Goal: Answer question/provide support

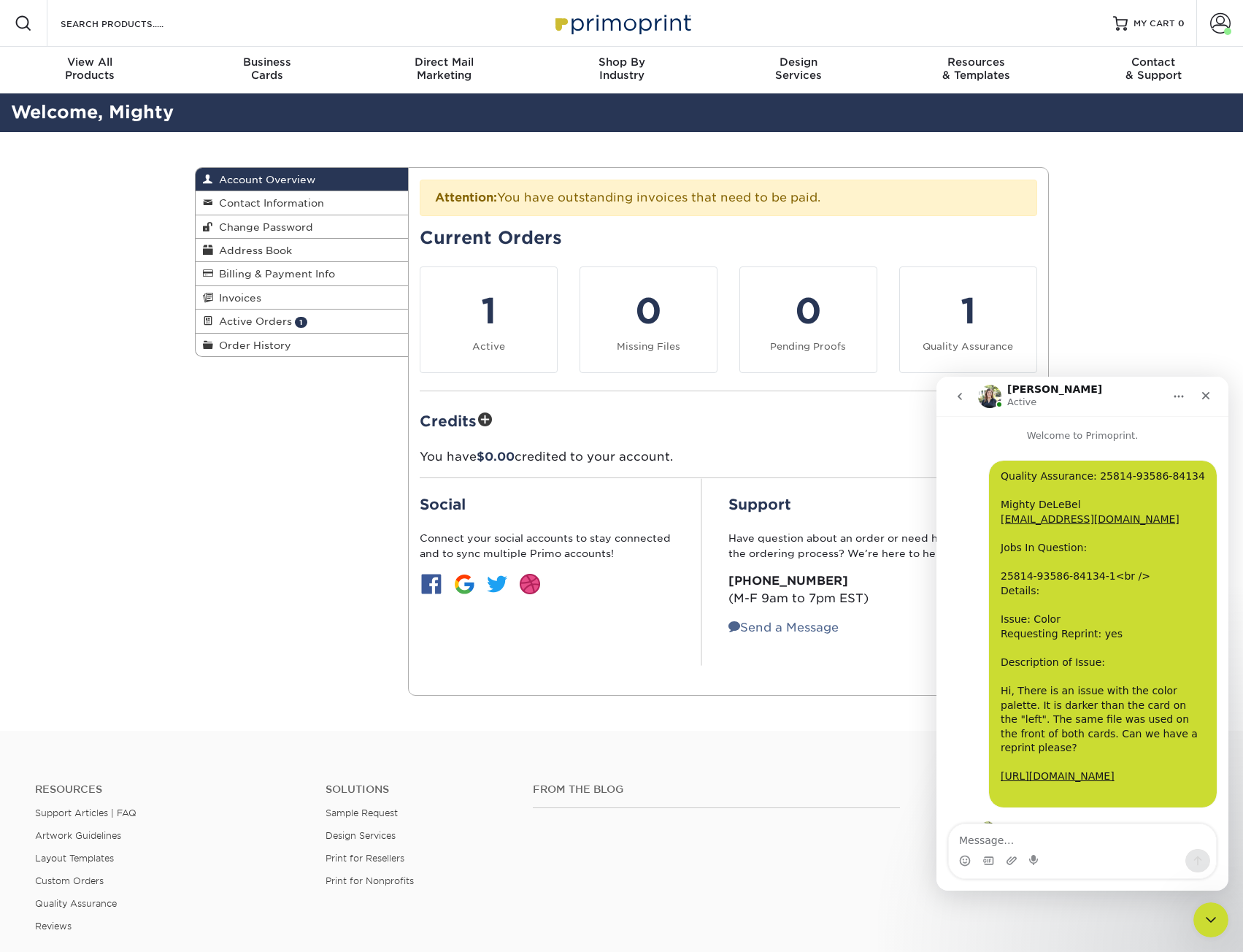
scroll to position [241, 0]
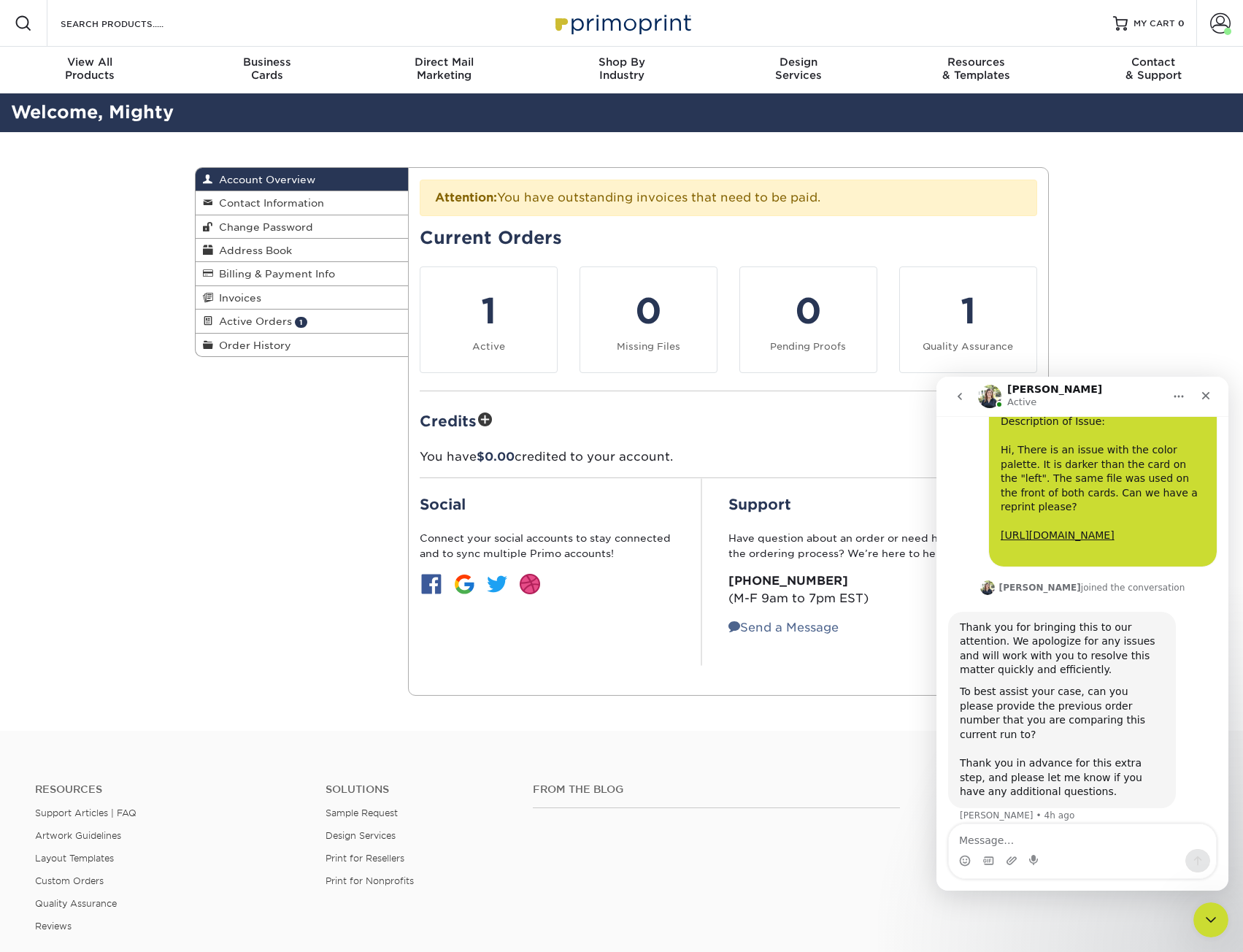
click at [280, 749] on div "Resources Support Articles | FAQ Artwork Guidelines Layout Templates Custom Ord…" at bounding box center [621, 870] width 1243 height 242
click at [219, 563] on div "Account Overview Account Overview Contact Information Change Password Address B…" at bounding box center [622, 431] width 876 height 598
click at [294, 338] on link "Order History" at bounding box center [302, 345] width 214 height 23
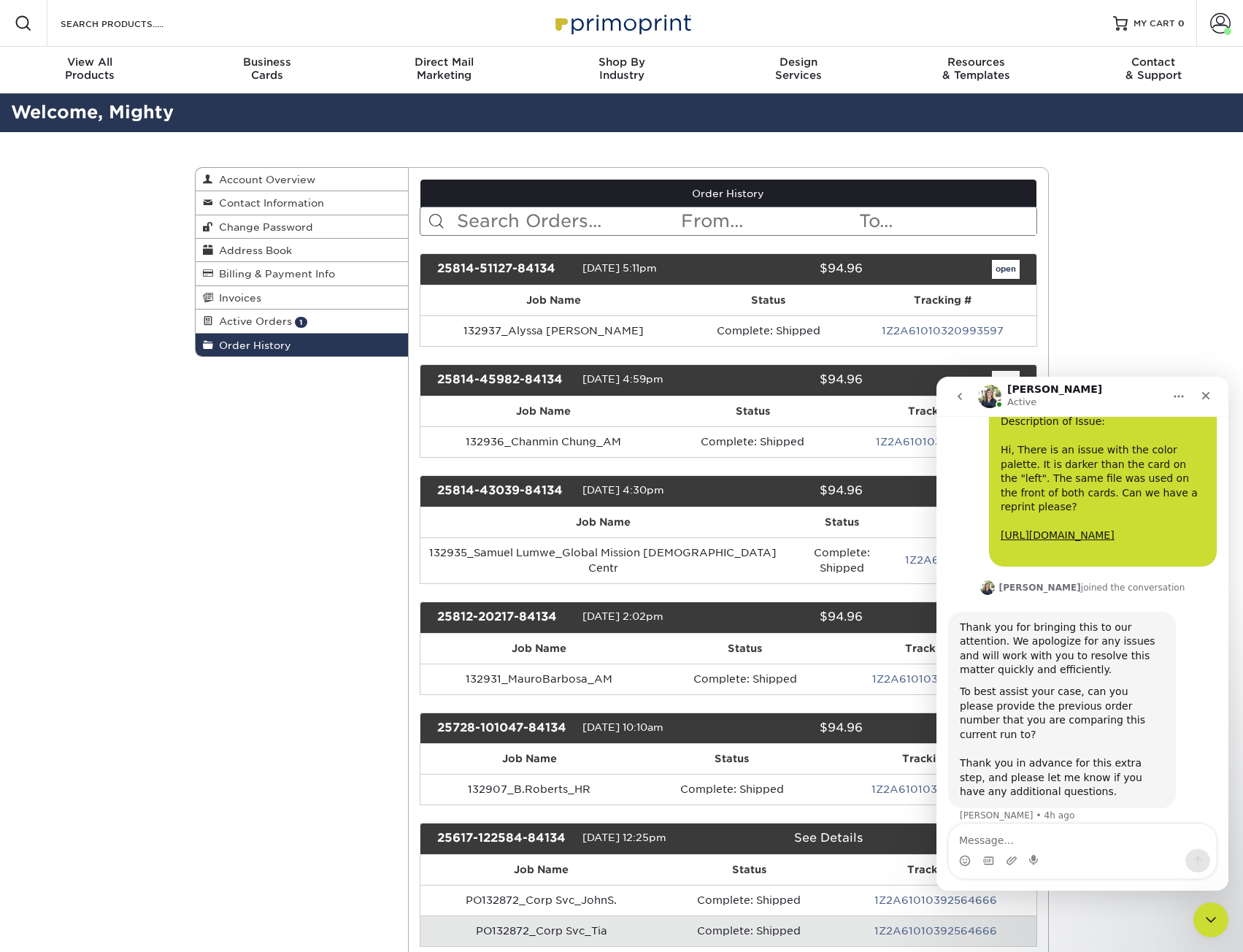
click at [975, 260] on div "open" at bounding box center [951, 269] width 156 height 19
click at [1010, 265] on link "open" at bounding box center [1006, 269] width 27 height 19
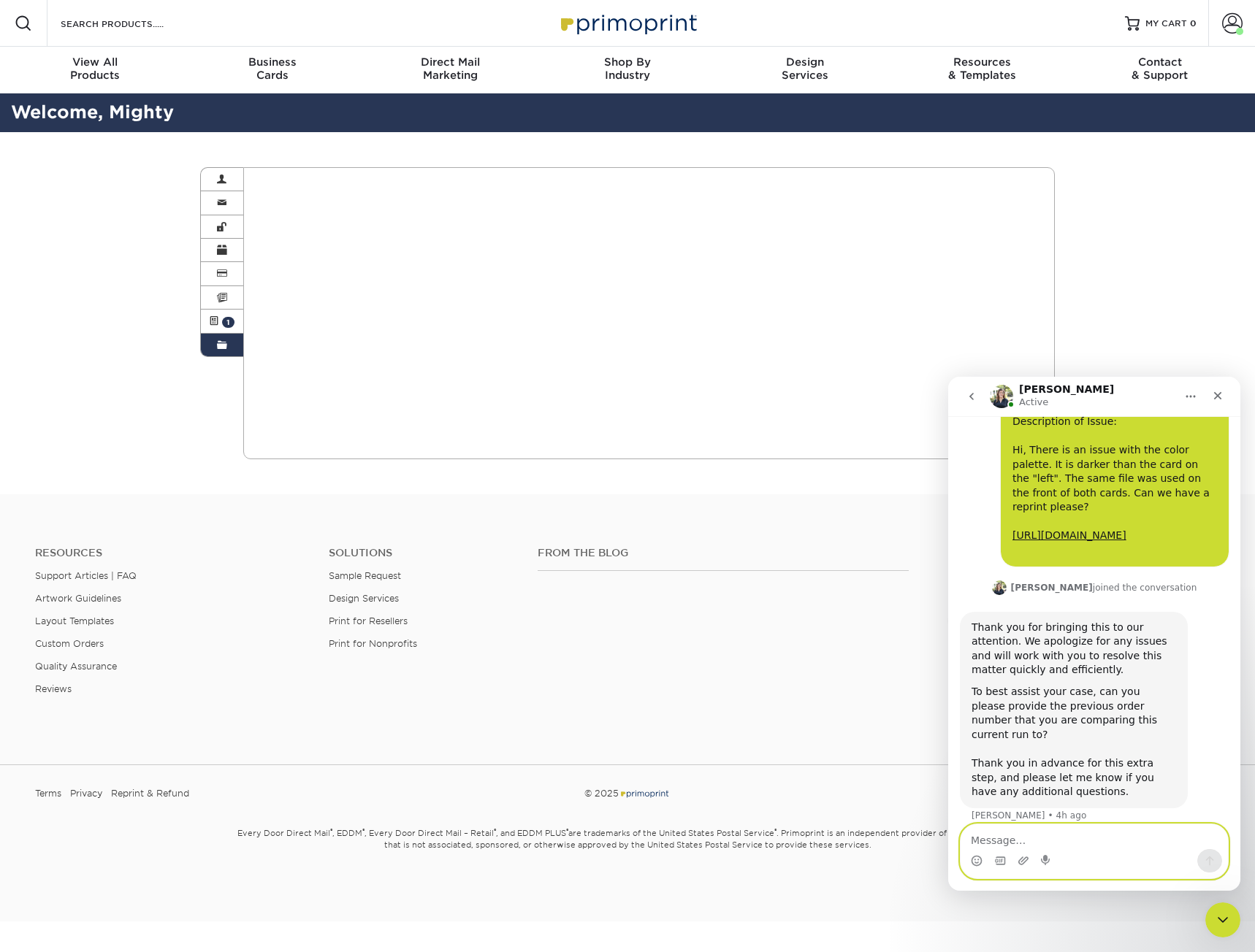
click at [1081, 841] on textarea "Message…" at bounding box center [1094, 837] width 268 height 25
type textarea "Hi,"
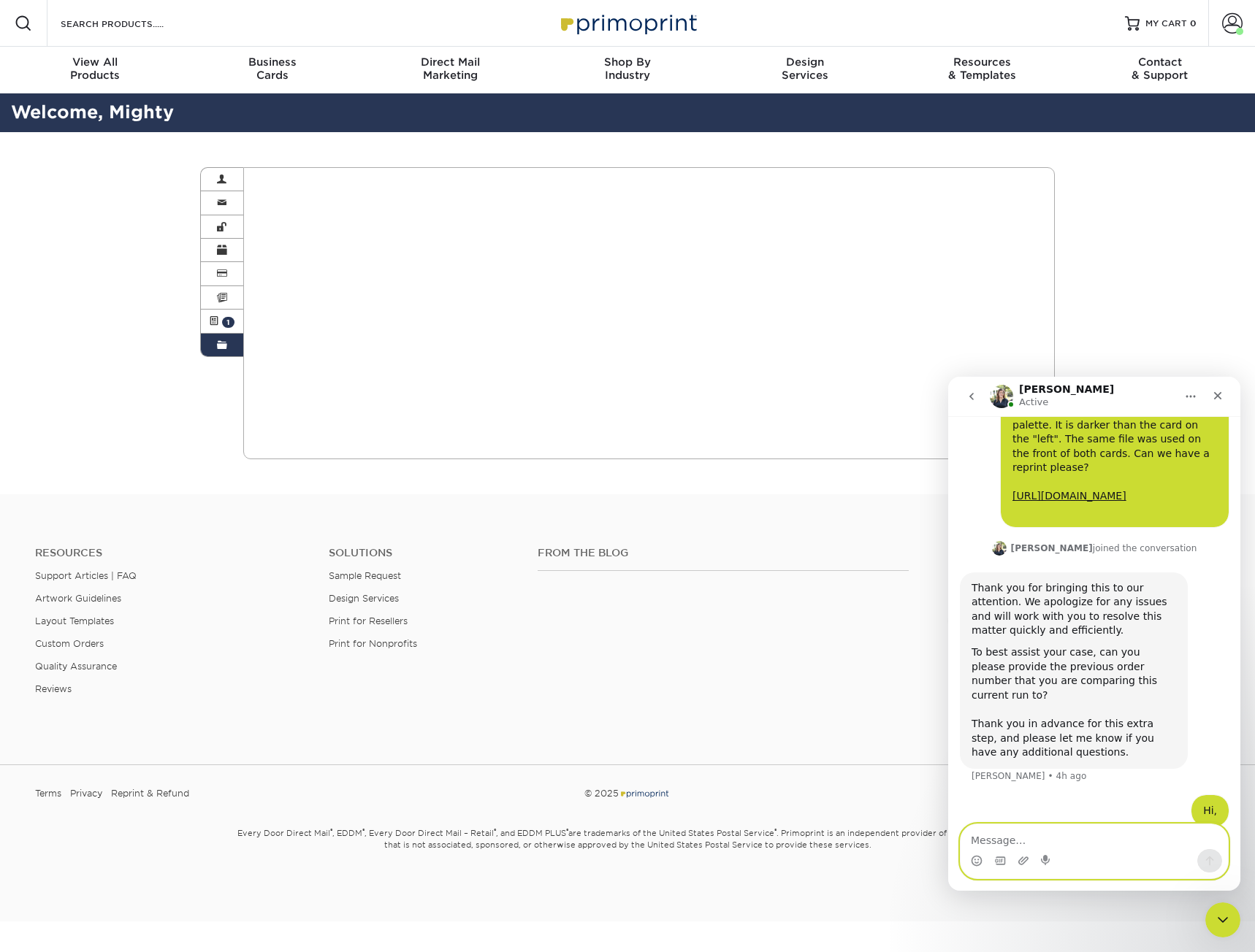
scroll to position [285, 0]
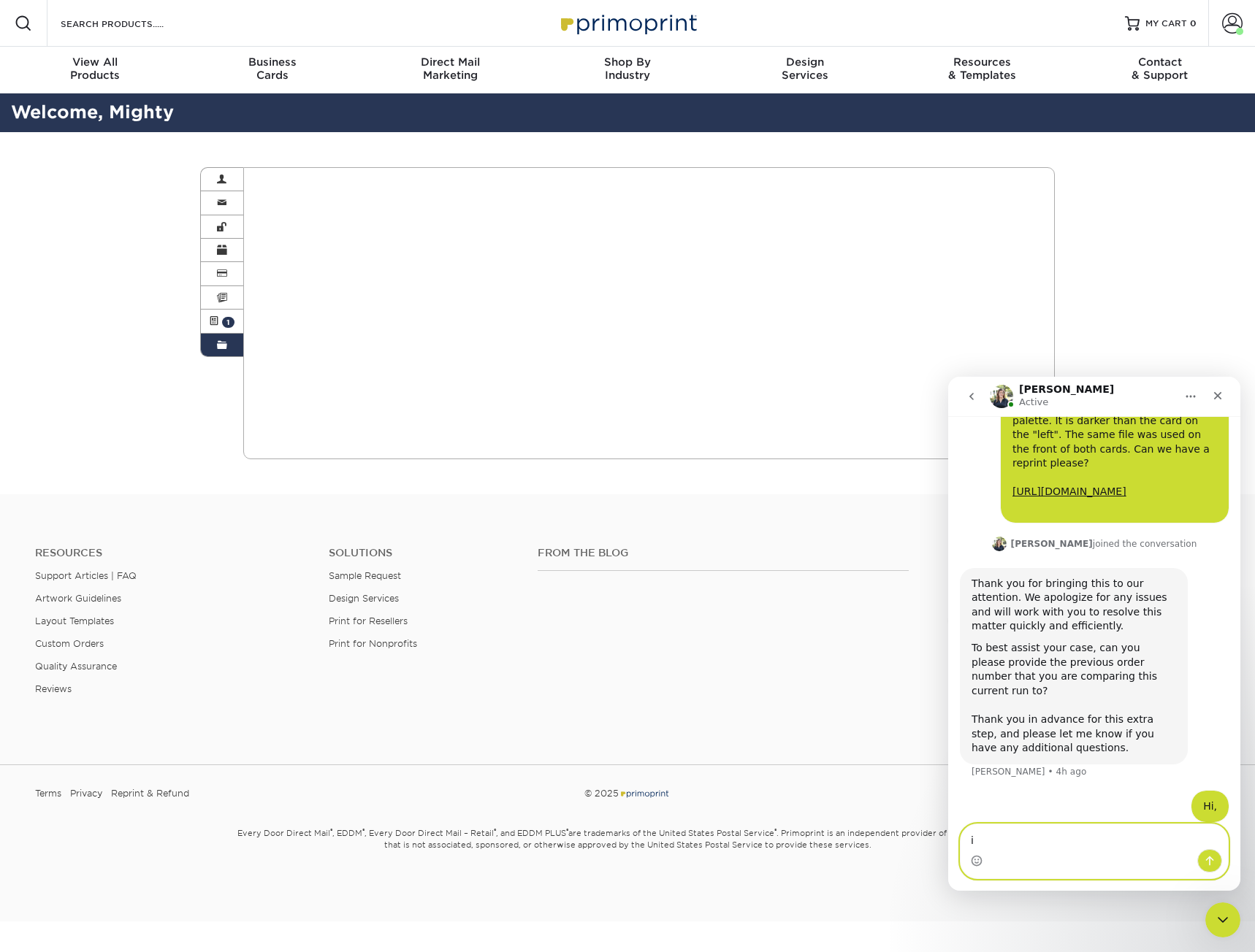
type textarea "i"
type textarea "I use the same front-side template for all my cards"
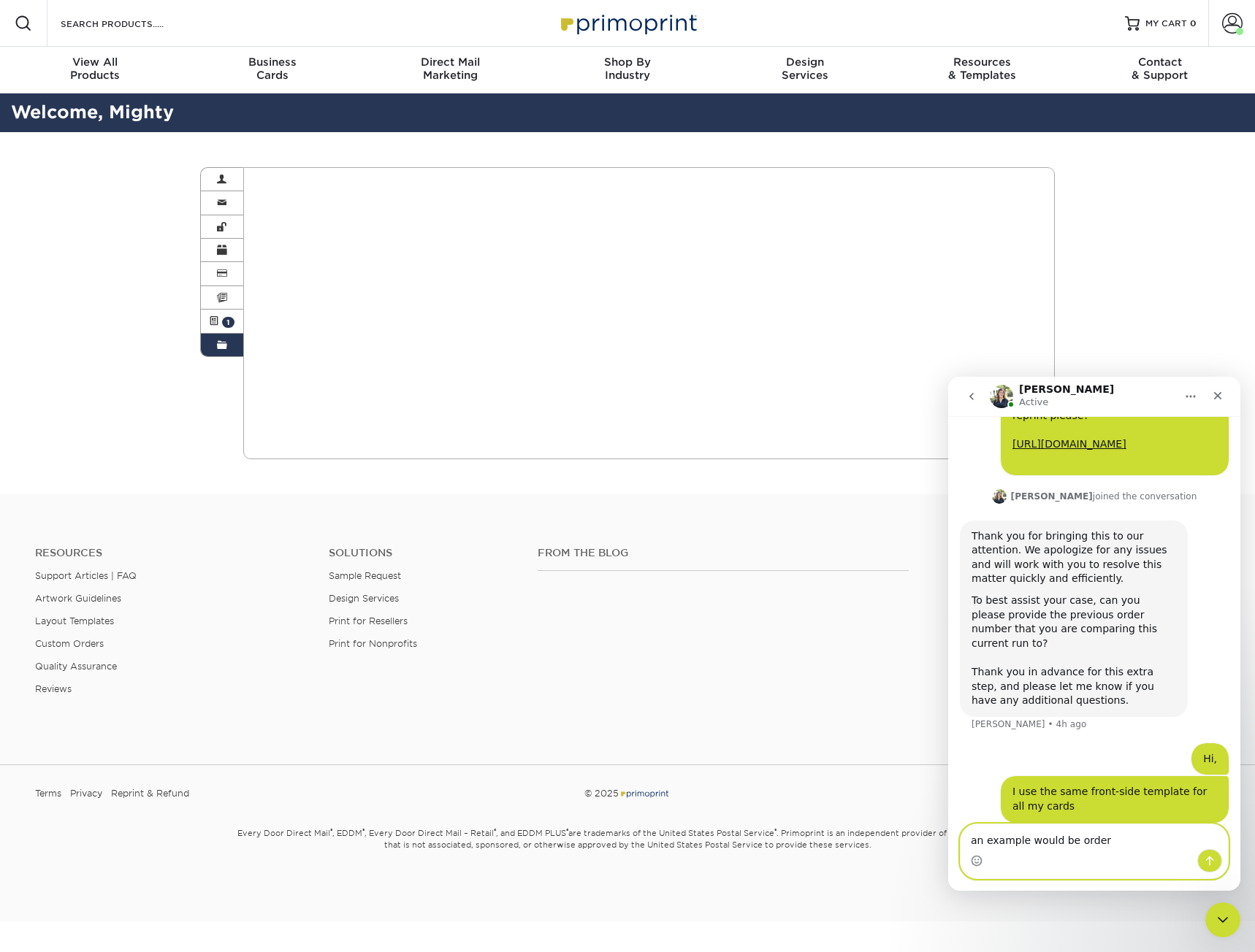
type textarea "an example would be order#"
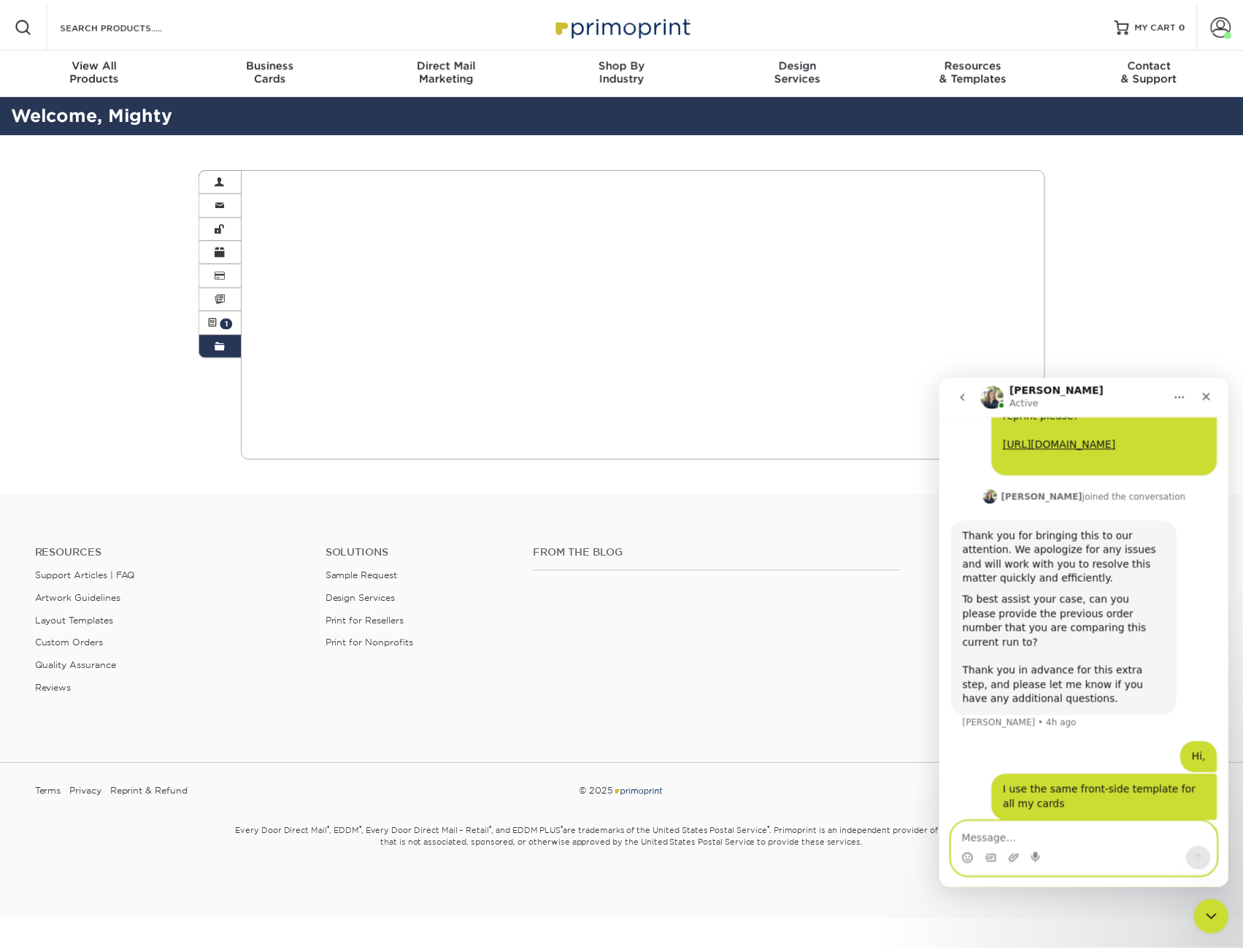
scroll to position [366, 0]
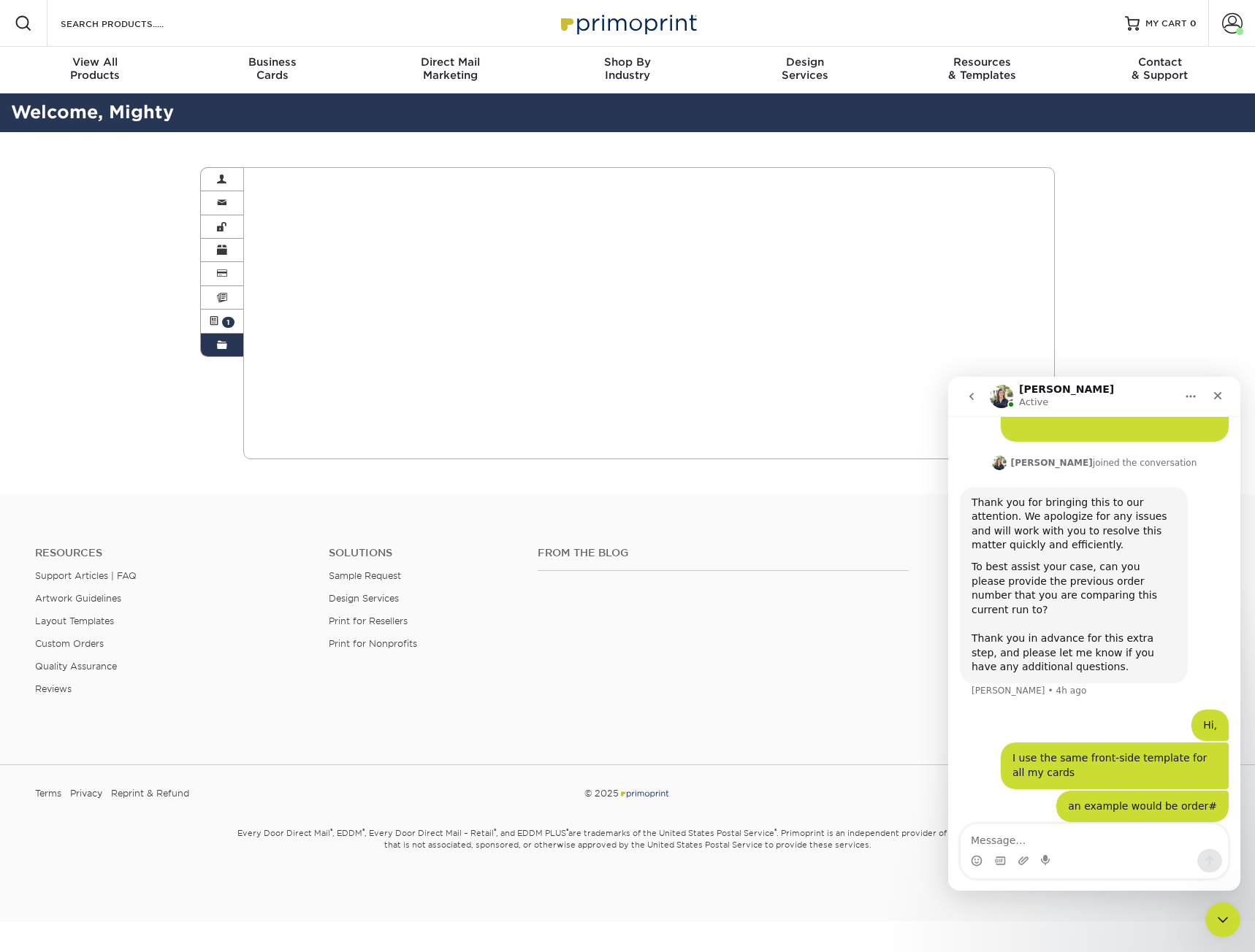
drag, startPoint x: 237, startPoint y: 362, endPoint x: 231, endPoint y: 350, distance: 13.4
click at [236, 362] on div "Order History Account Overview Contact Information Change Password Address Book…" at bounding box center [627, 313] width 877 height 362
click at [218, 342] on span at bounding box center [221, 345] width 10 height 11
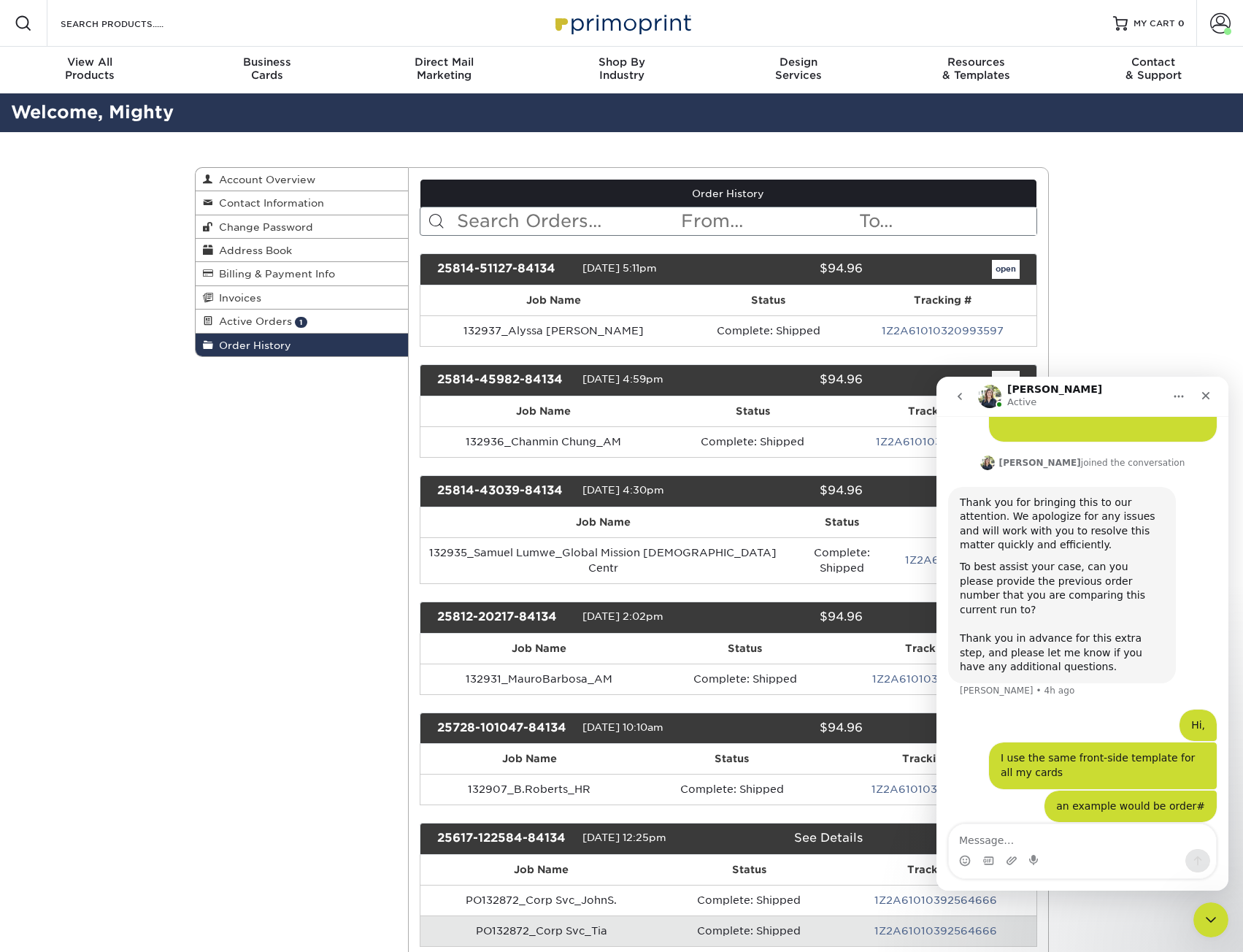
drag, startPoint x: 562, startPoint y: 264, endPoint x: 430, endPoint y: 258, distance: 132.1
click at [430, 258] on div "25814-51127-84134 08/14/2025 5:11pm $94.96 open" at bounding box center [728, 269] width 617 height 32
copy div "25814-51127-84134"
click at [1110, 827] on textarea "Message…" at bounding box center [1082, 837] width 268 height 25
paste textarea "25814-51127-84134"
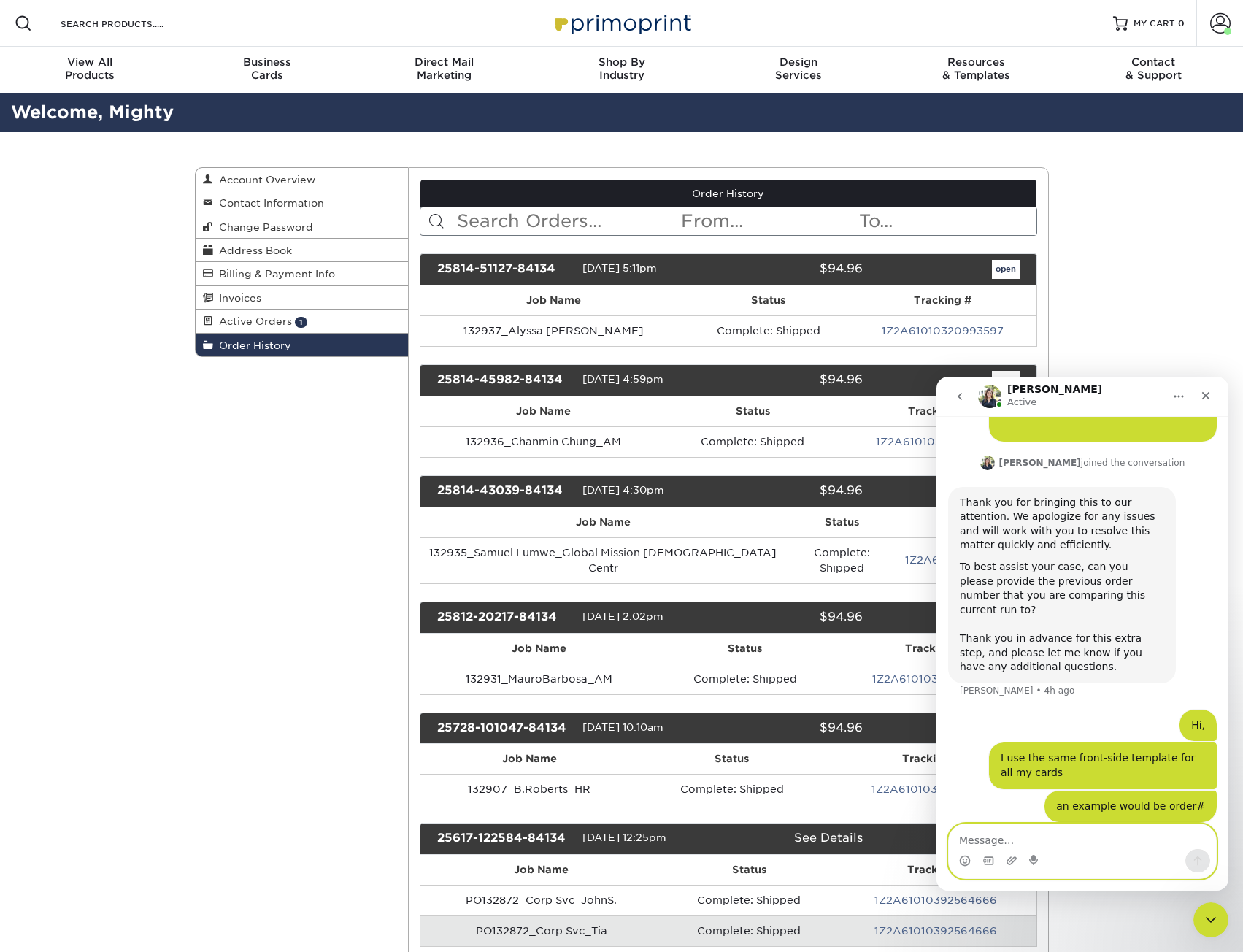
type textarea "25814-51127-84134"
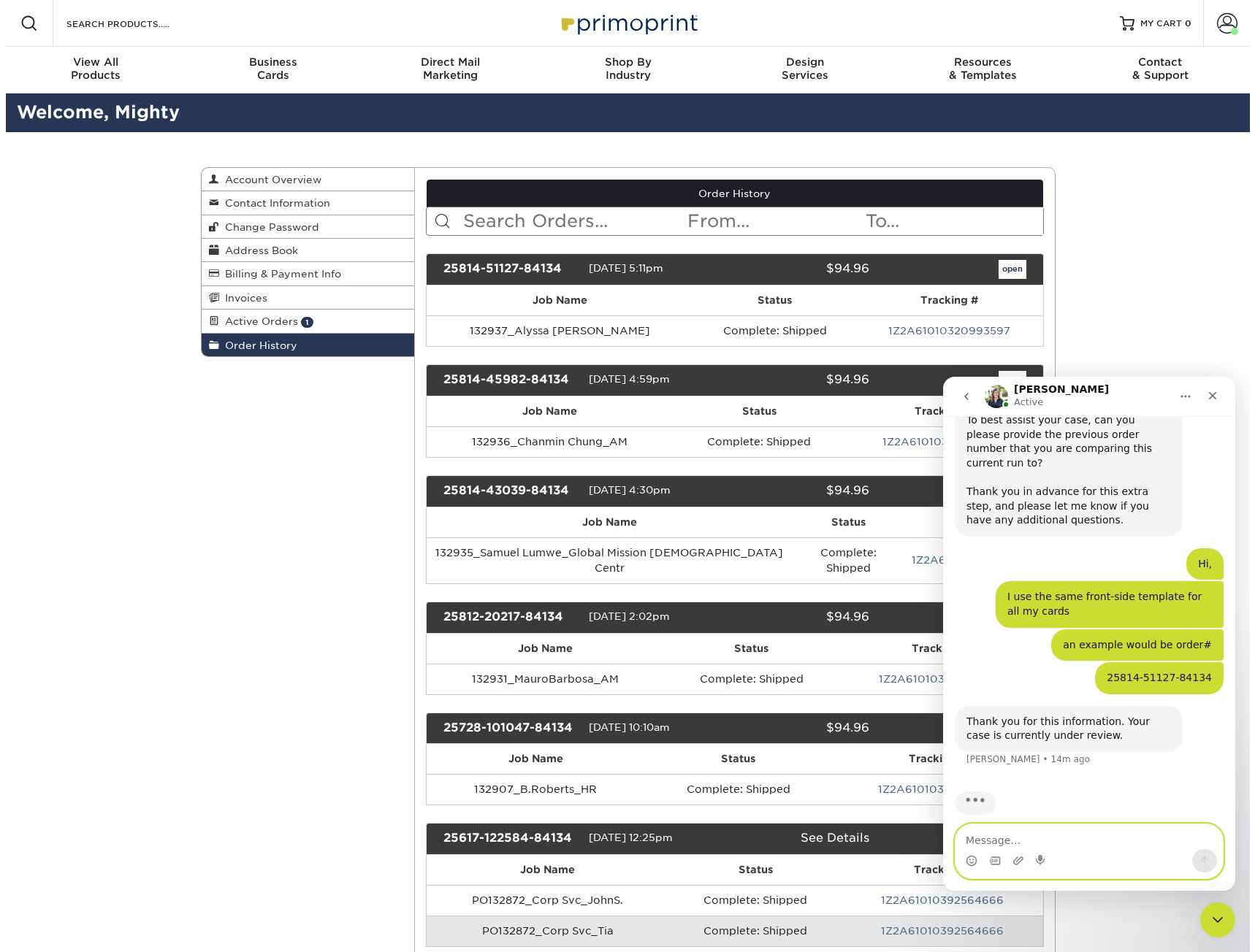
scroll to position [457, 0]
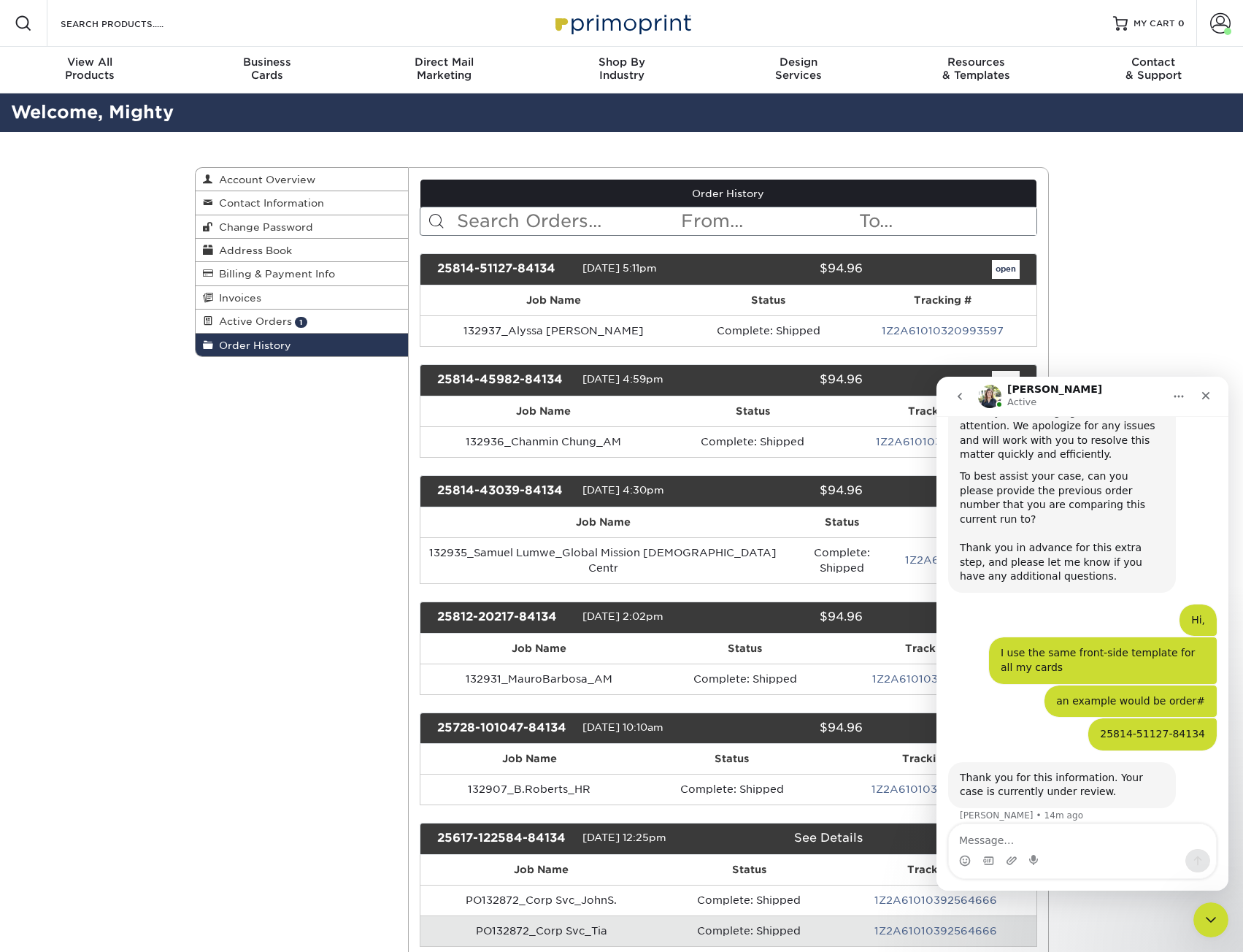
click at [1036, 268] on div "25814-51127-84134 08/14/2025 5:11pm $94.96 open" at bounding box center [728, 269] width 617 height 32
click at [1020, 269] on div "open" at bounding box center [951, 269] width 156 height 19
click at [1018, 270] on link "open" at bounding box center [1006, 269] width 27 height 19
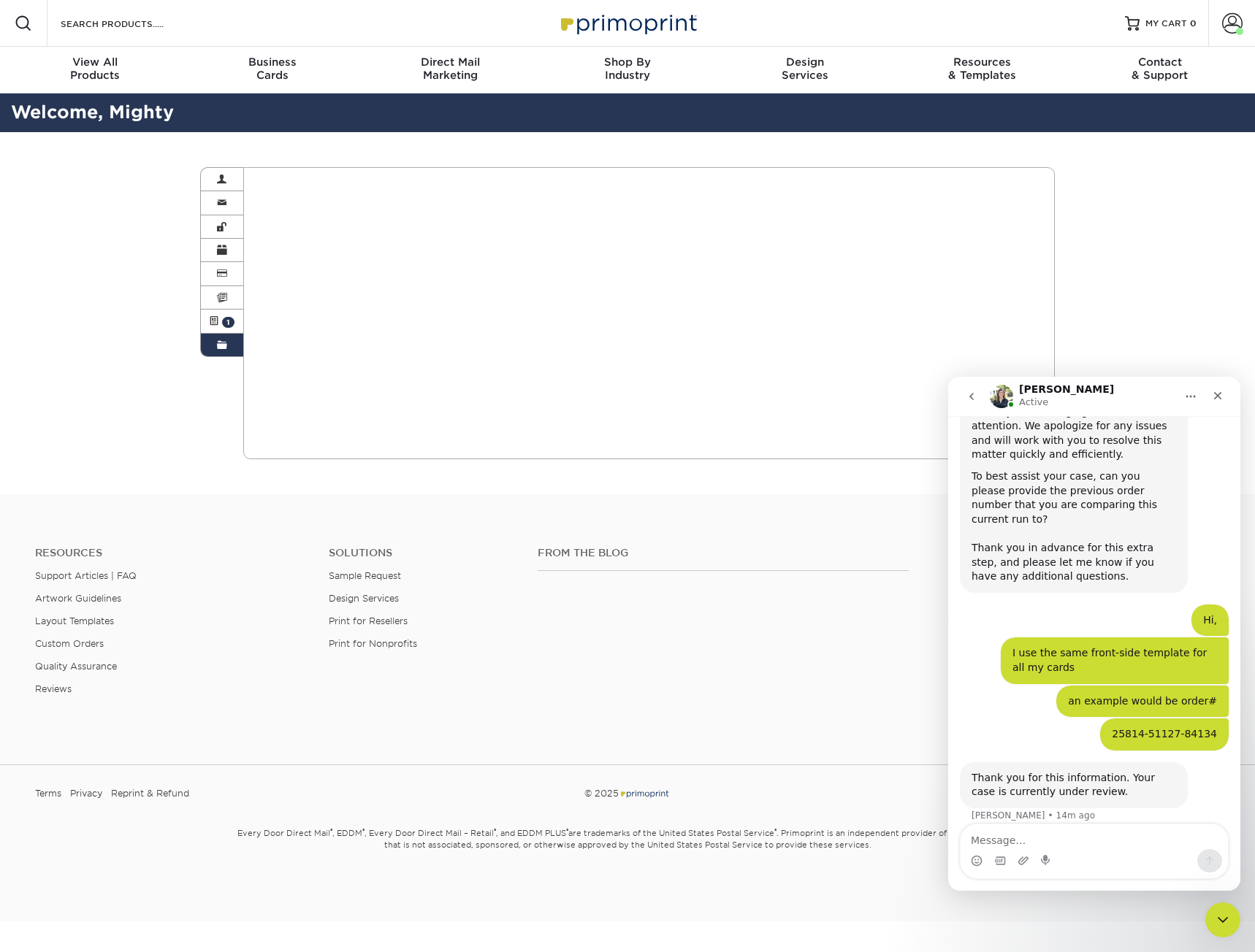
scroll to position [512, 0]
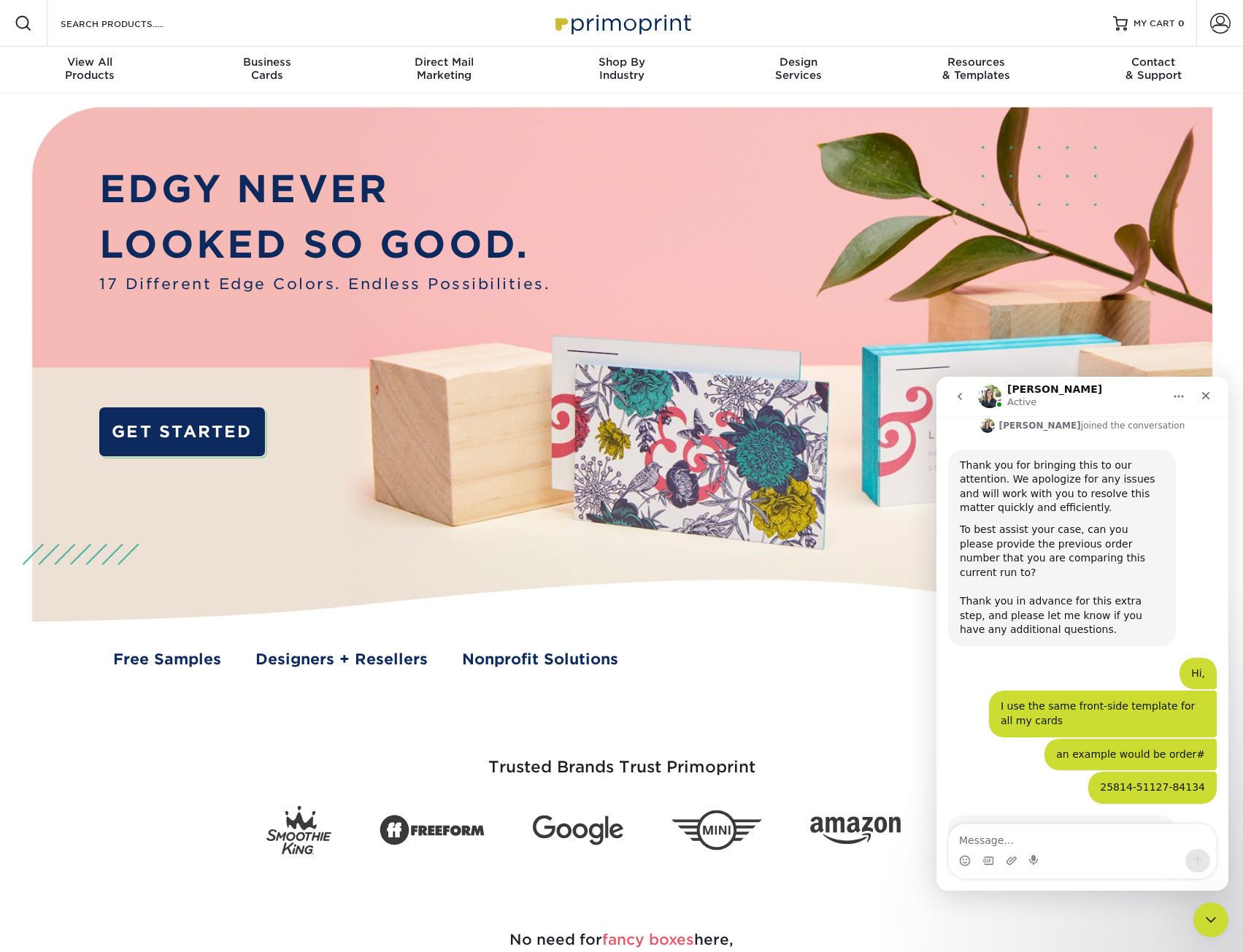
scroll to position [457, 0]
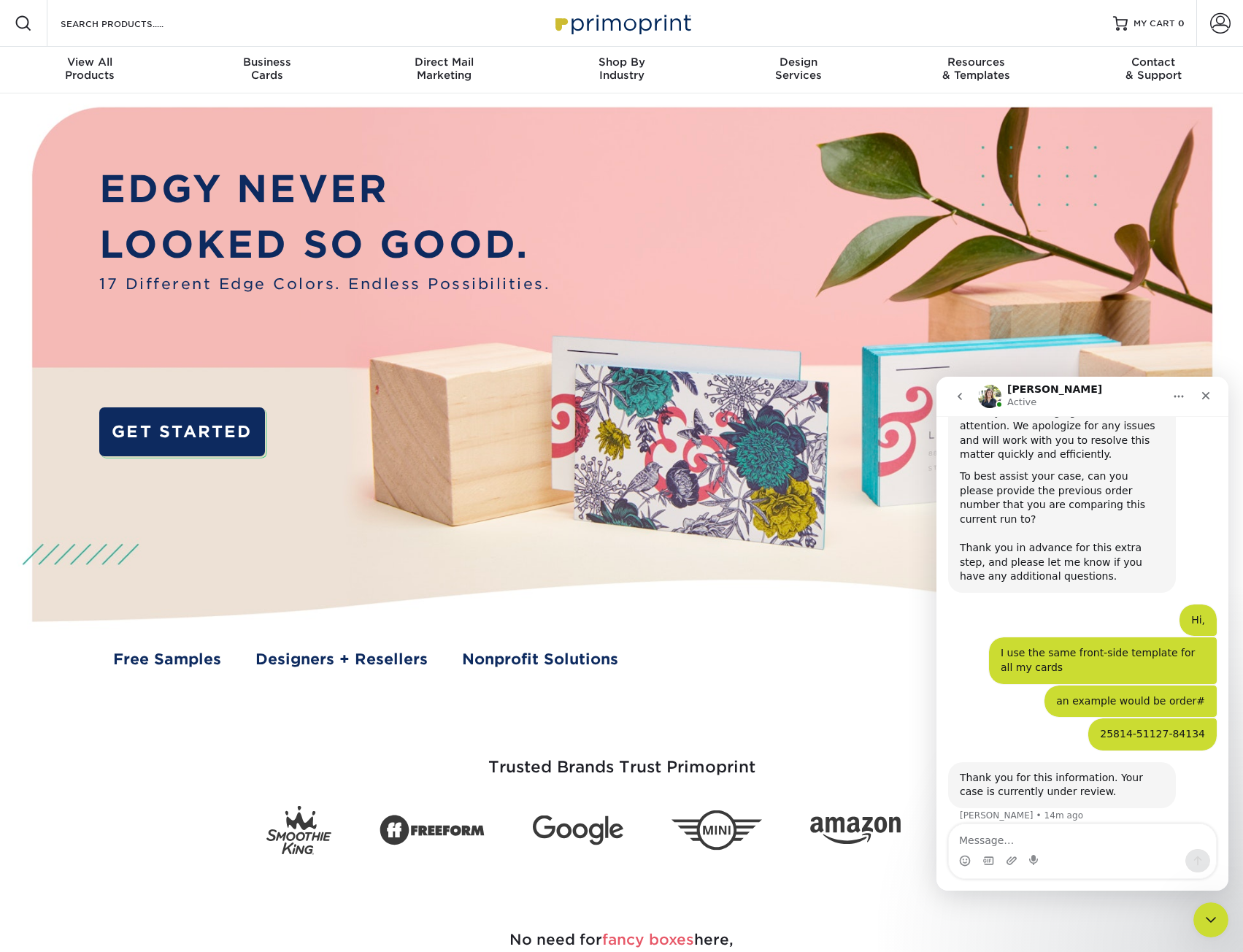
click at [1072, 402] on div "[PERSON_NAME] Active" at bounding box center [1071, 396] width 185 height 26
click at [952, 398] on button "go back" at bounding box center [959, 396] width 27 height 27
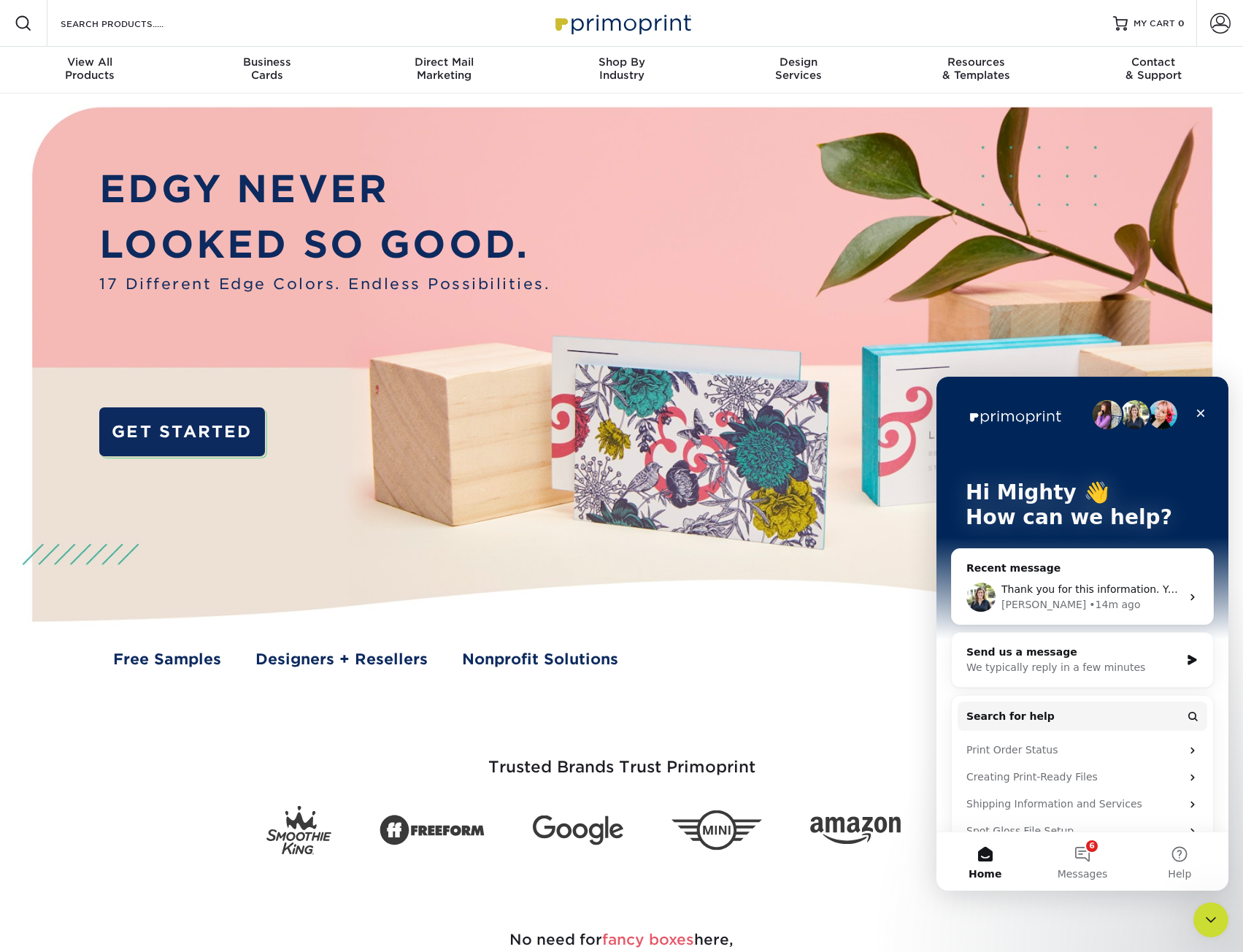
scroll to position [0, 0]
click at [1066, 845] on button "6 Messages" at bounding box center [1082, 861] width 97 height 59
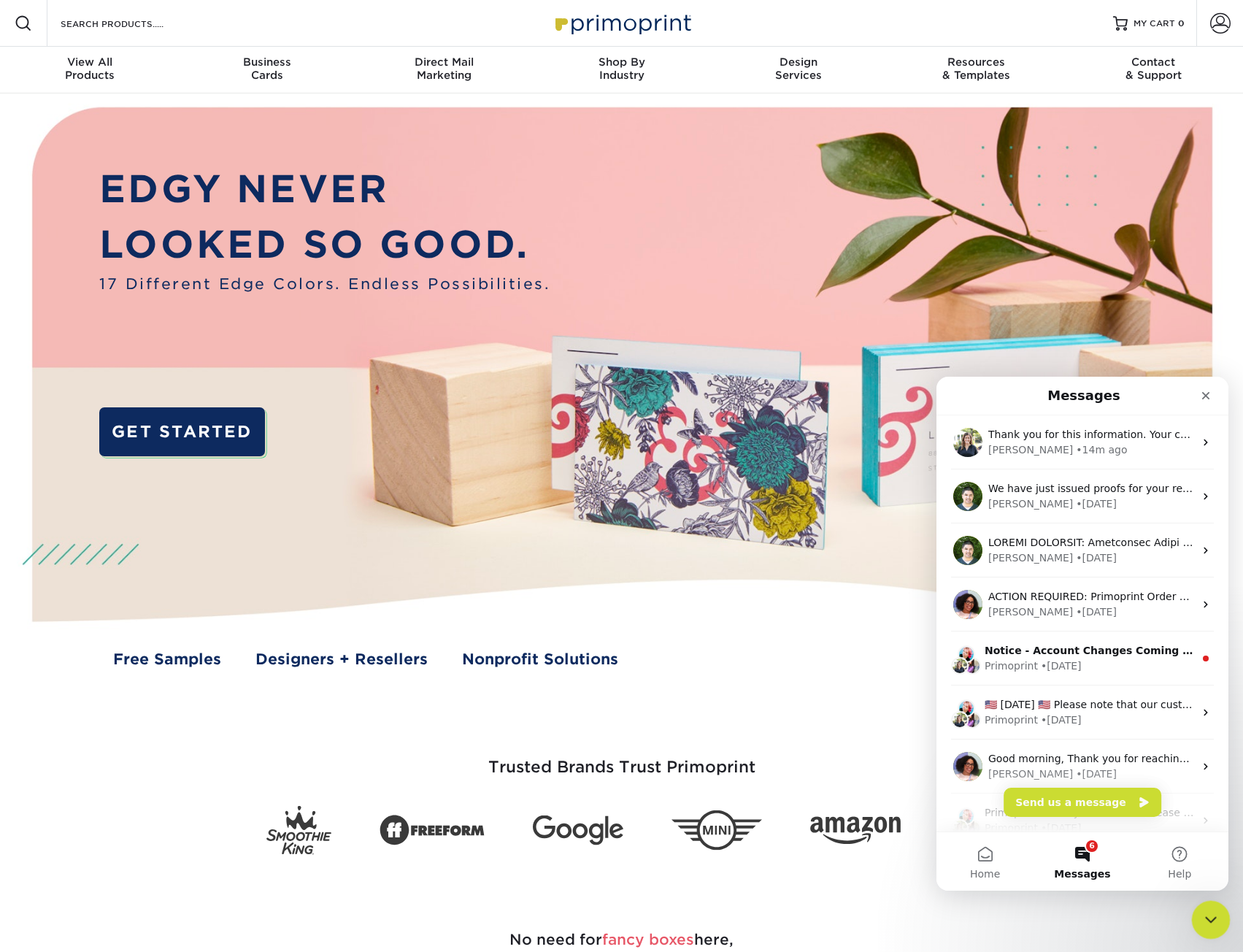
click at [1210, 905] on div "Close Intercom Messenger" at bounding box center [1208, 917] width 35 height 35
